Goal: Task Accomplishment & Management: Use online tool/utility

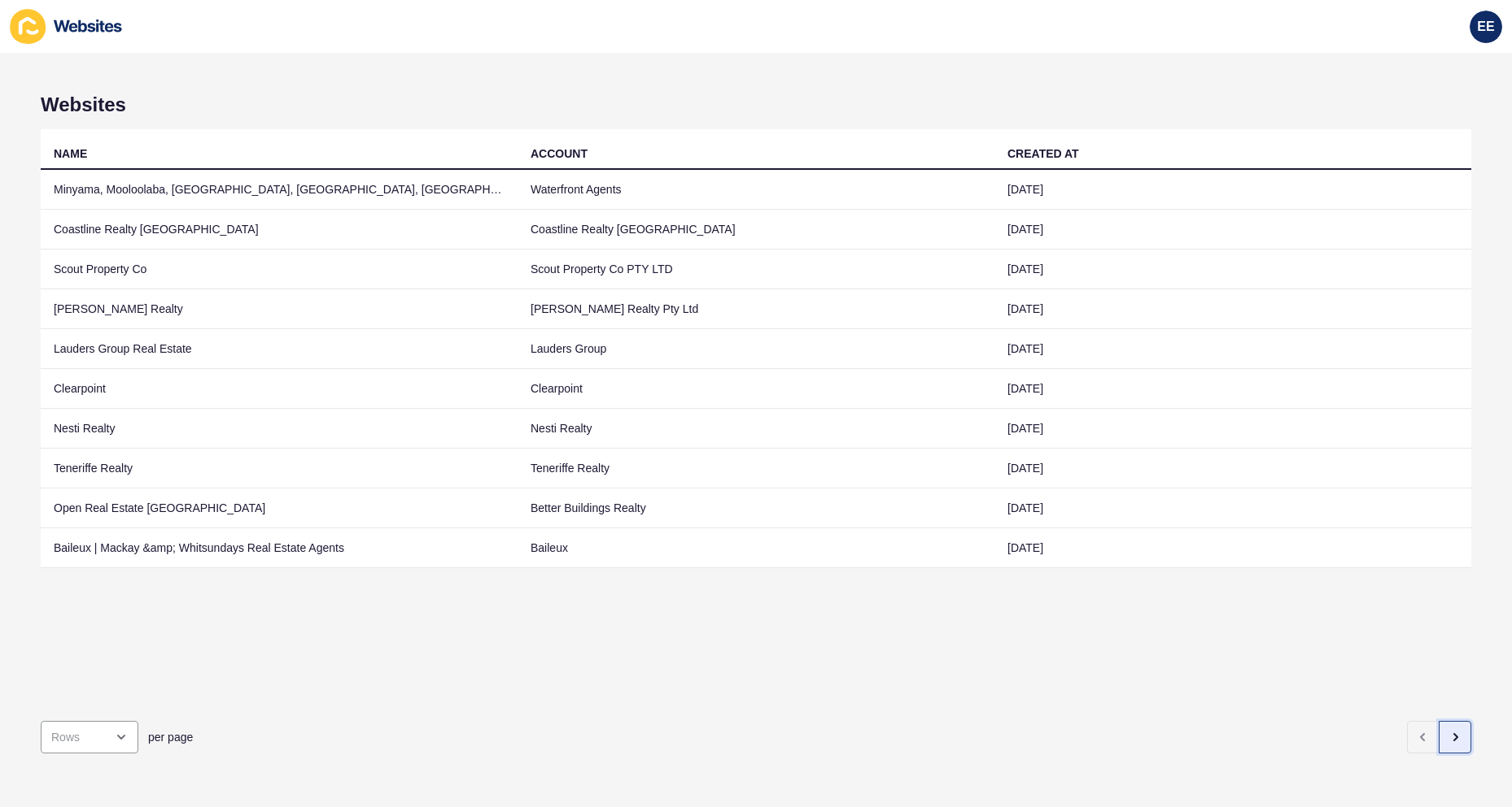
click at [1448, 731] on icon "button" at bounding box center [1454, 737] width 13 height 13
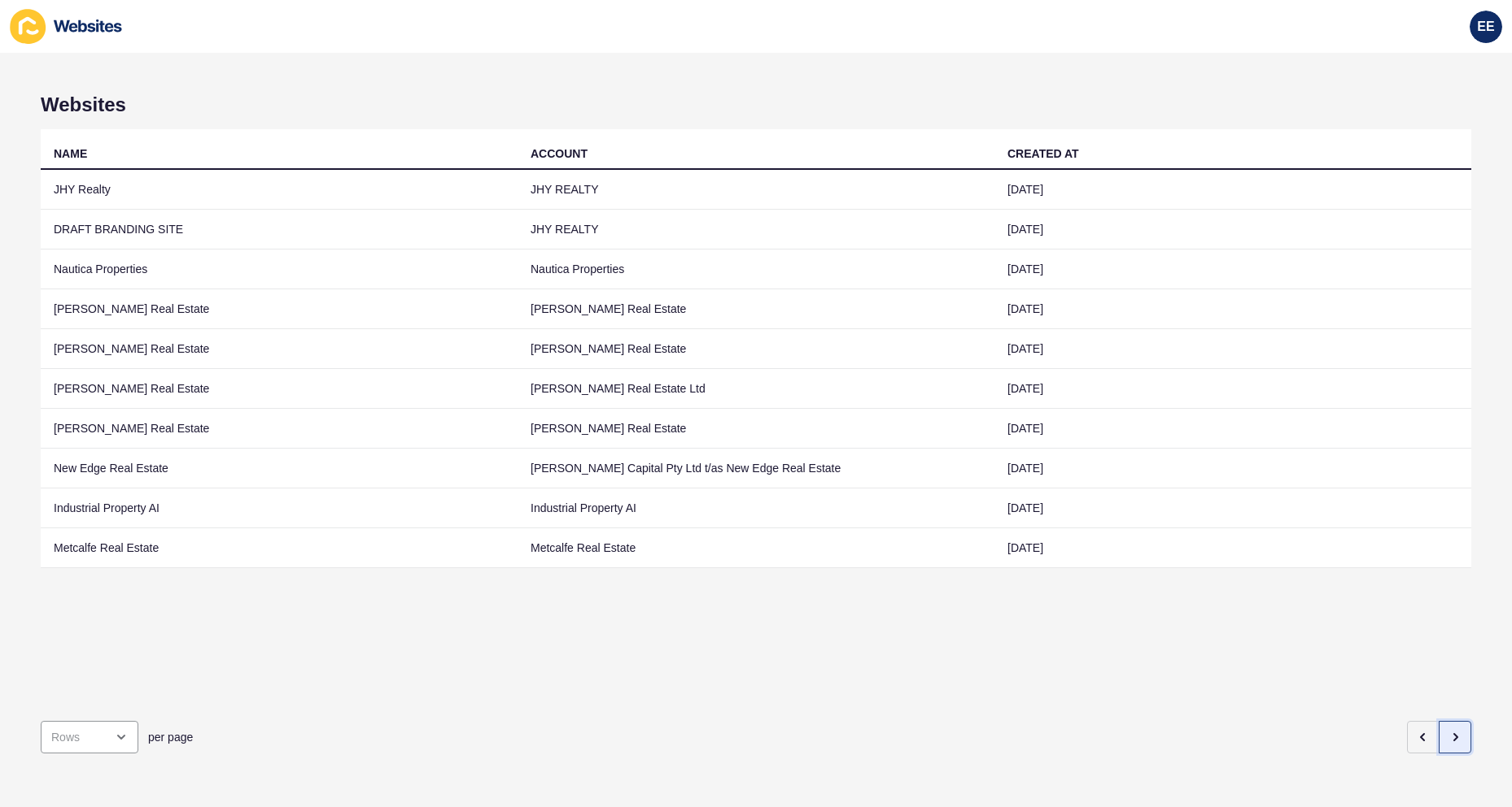
click at [1447, 721] on button "button" at bounding box center [1454, 737] width 32 height 32
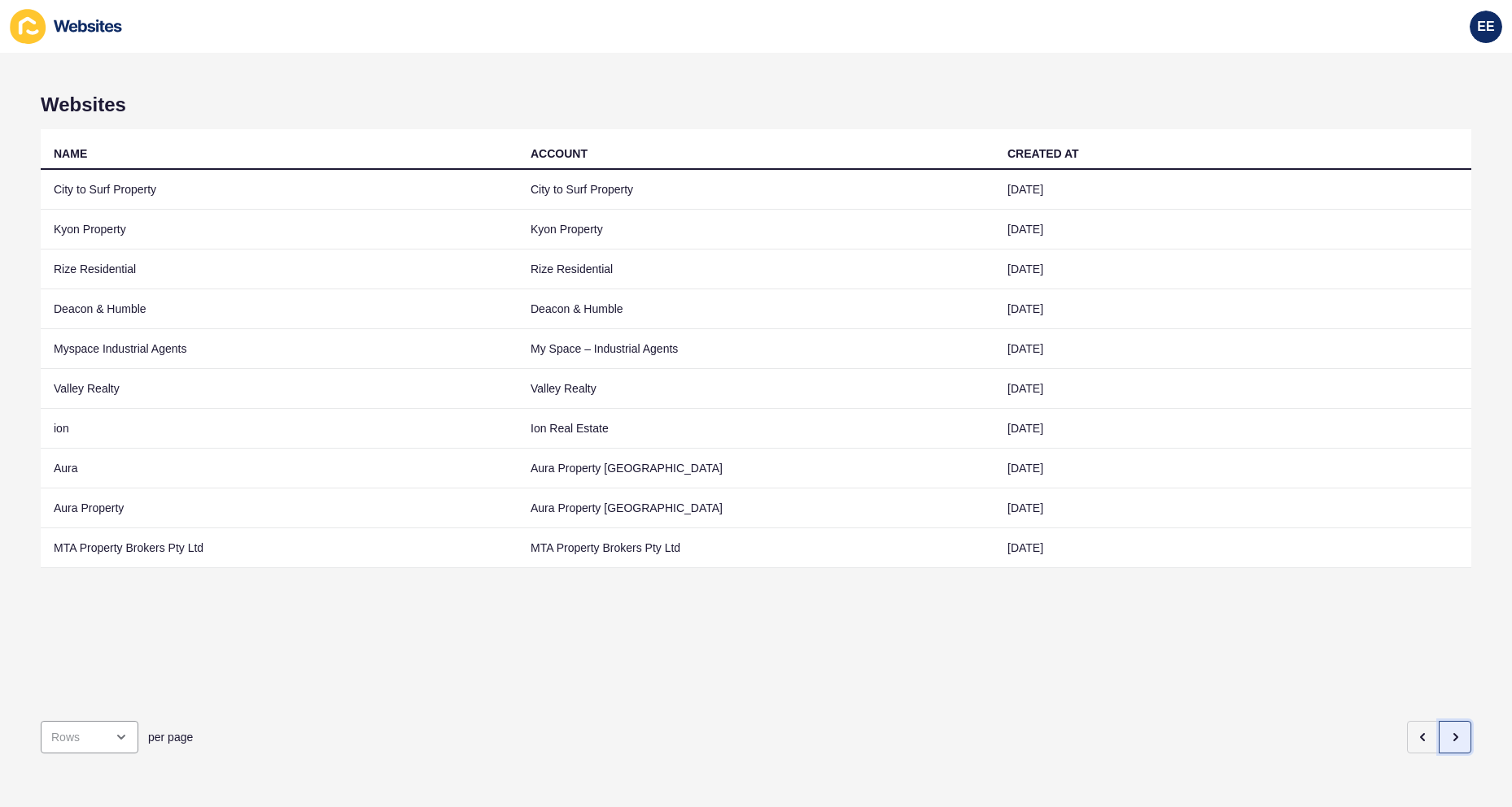
click at [1447, 721] on button "button" at bounding box center [1454, 737] width 32 height 32
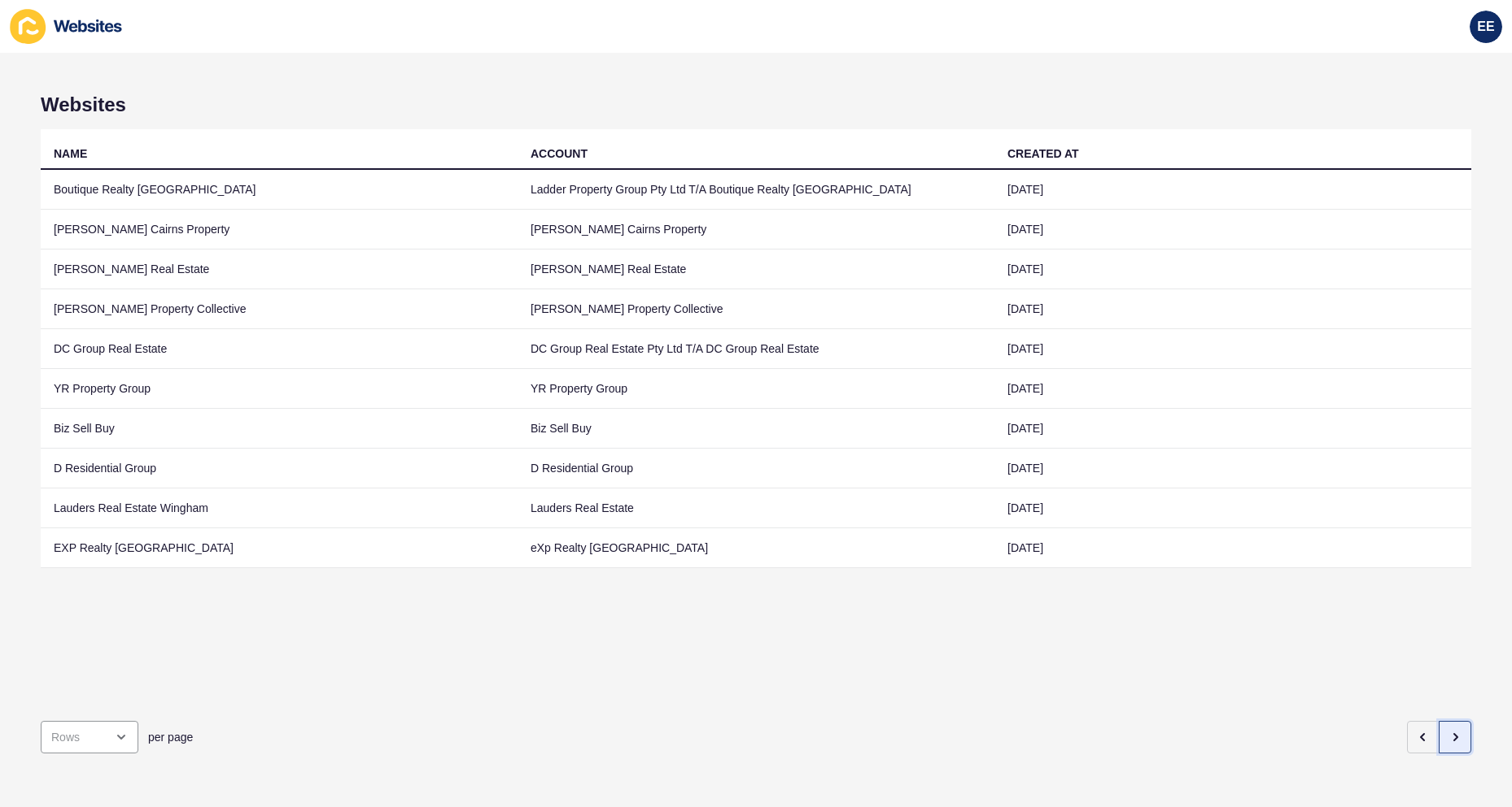
click at [1447, 721] on button "button" at bounding box center [1454, 737] width 32 height 32
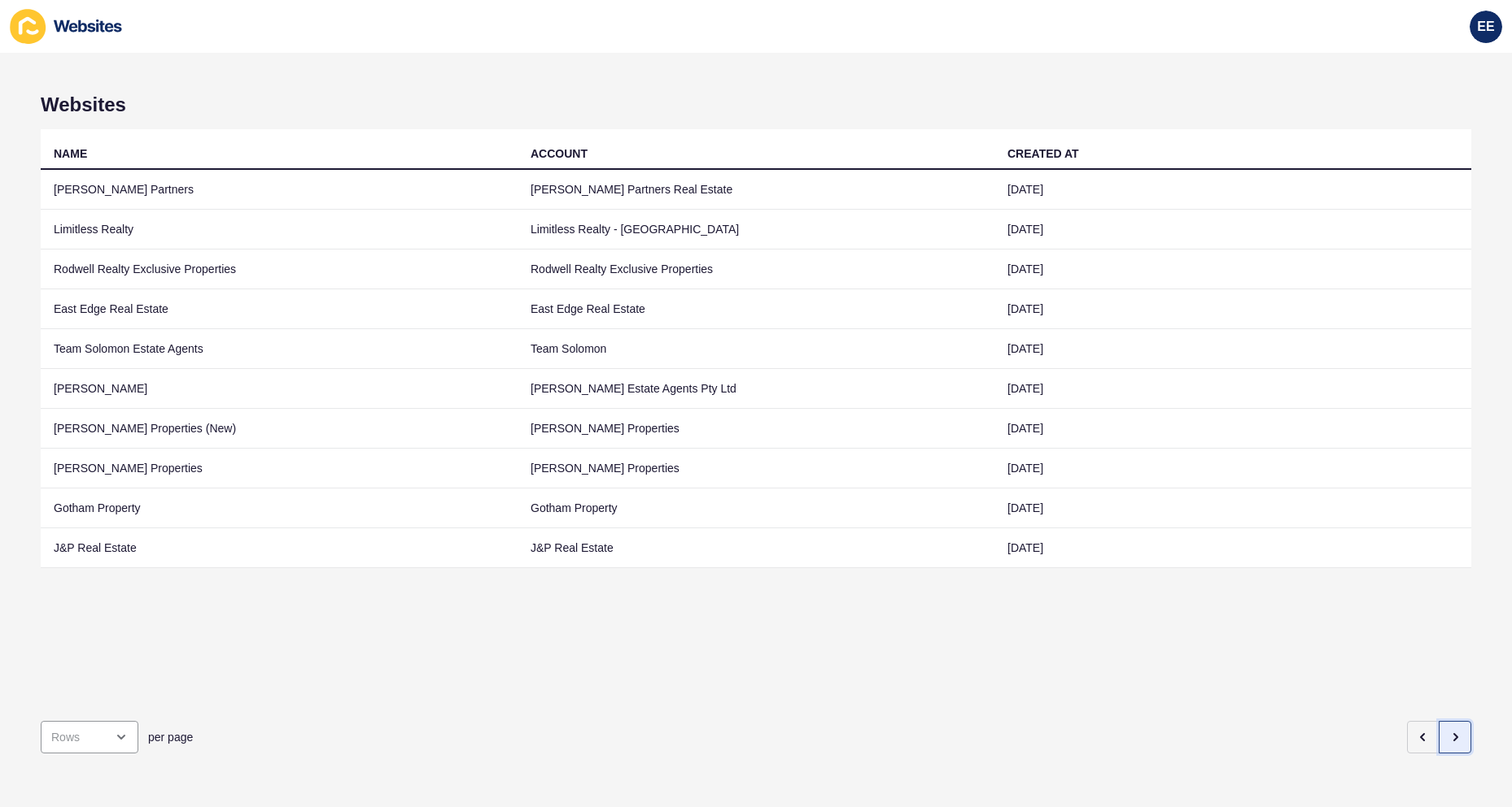
click at [1447, 721] on button "button" at bounding box center [1454, 737] width 32 height 32
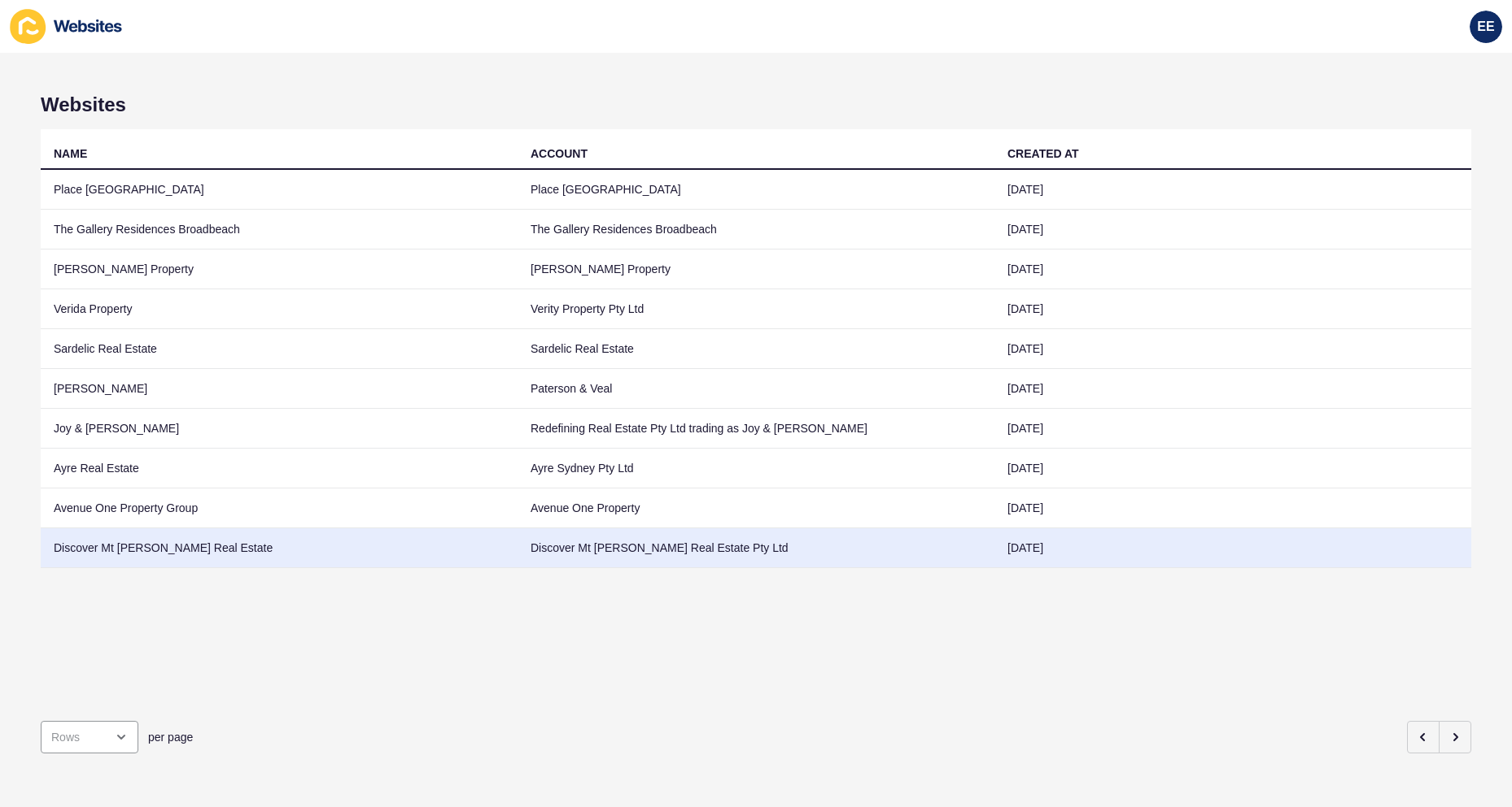
click at [92, 540] on td "Discover Mt [PERSON_NAME] Real Estate" at bounding box center [279, 548] width 477 height 40
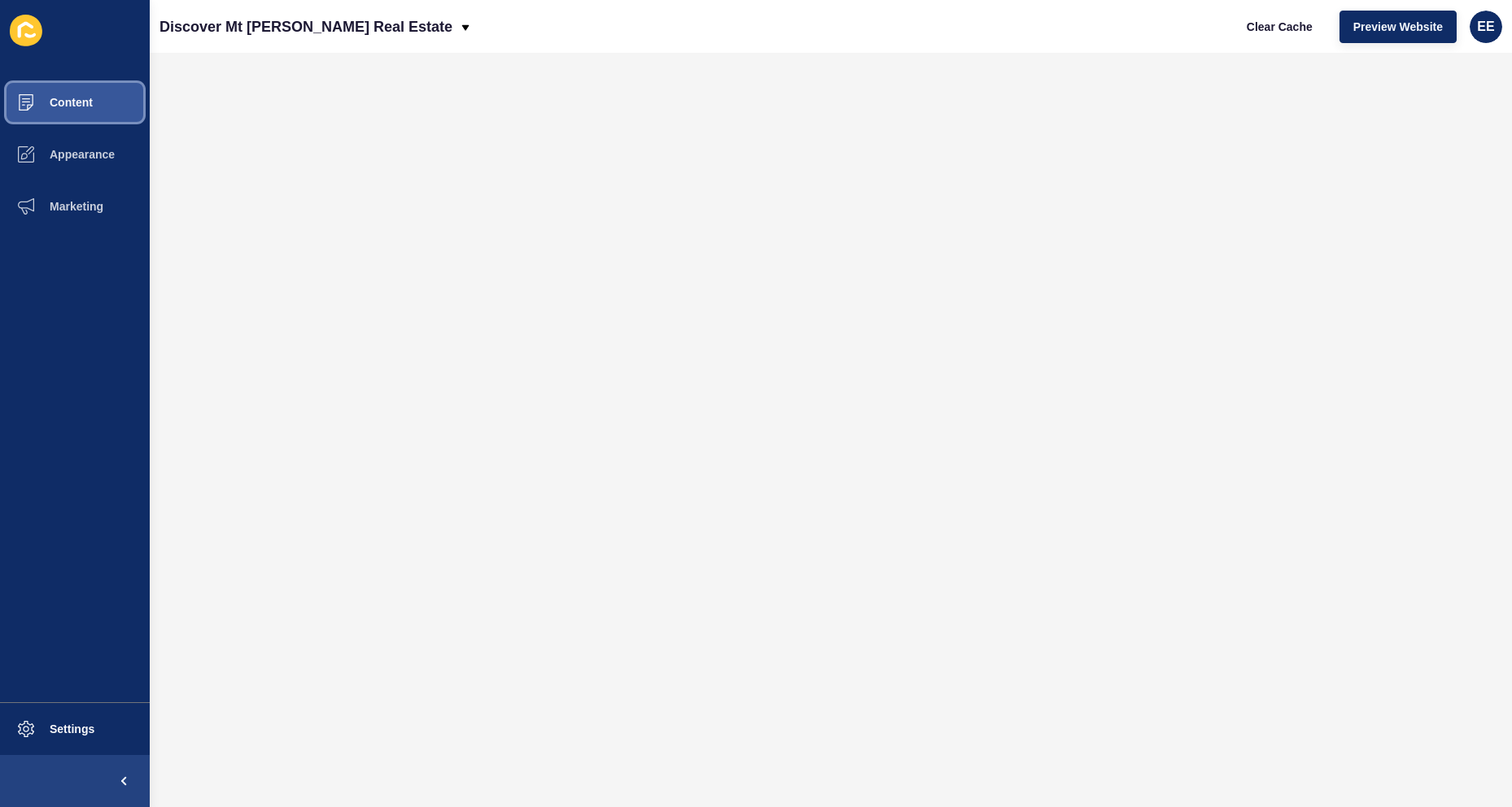
click at [78, 106] on span "Content" at bounding box center [45, 102] width 95 height 13
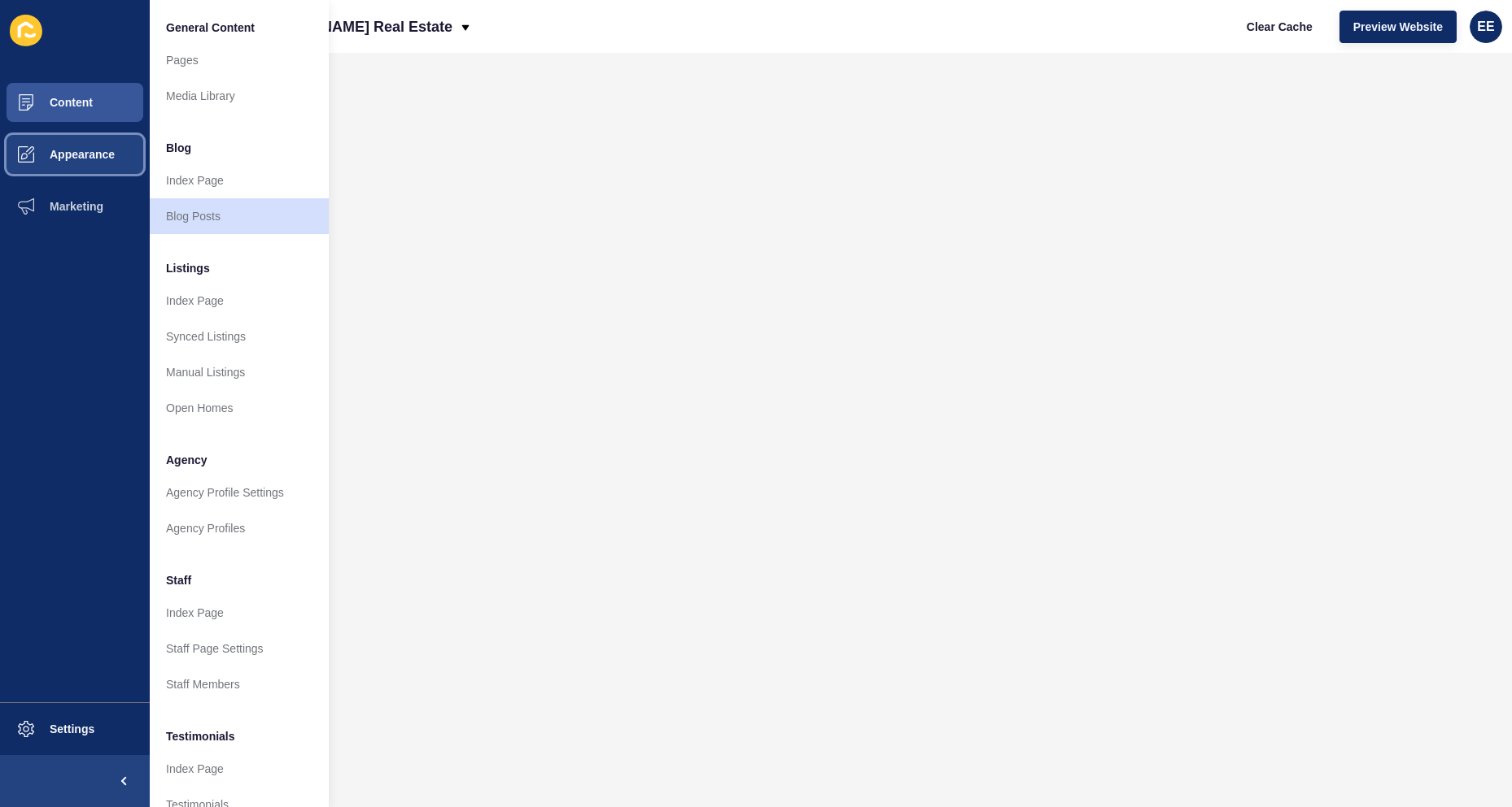
click at [99, 171] on button "Appearance" at bounding box center [74, 154] width 150 height 52
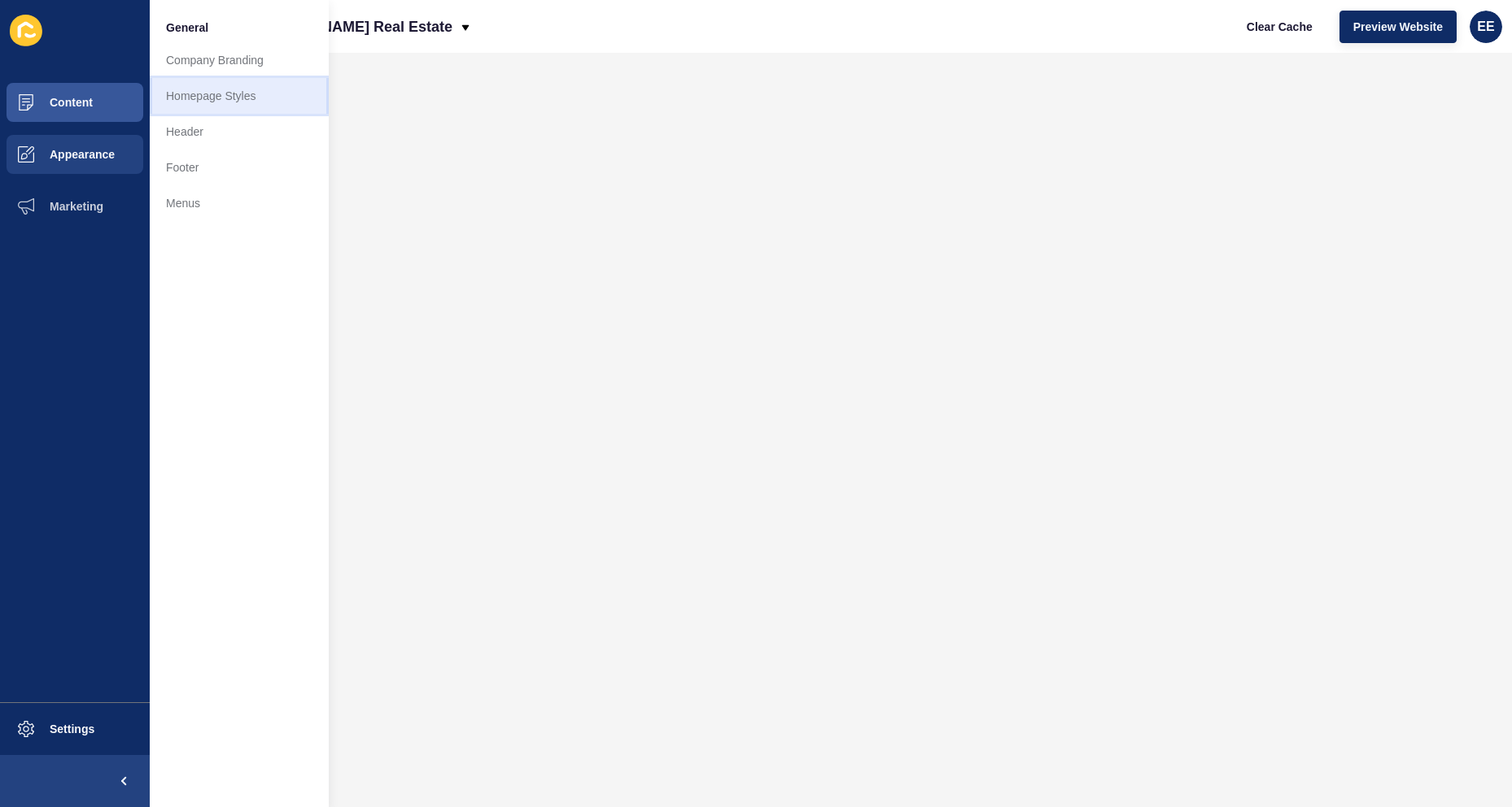
click at [190, 84] on link "Homepage Styles" at bounding box center [239, 96] width 179 height 36
